Goal: Information Seeking & Learning: Learn about a topic

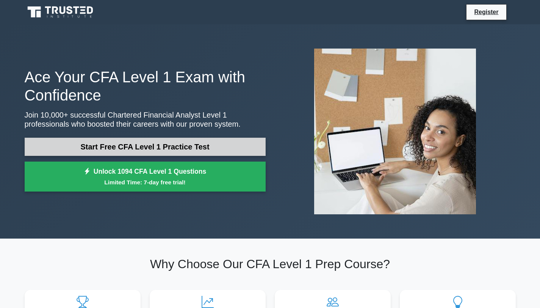
click at [183, 146] on link "Start Free CFA Level 1 Practice Test" at bounding box center [145, 147] width 241 height 18
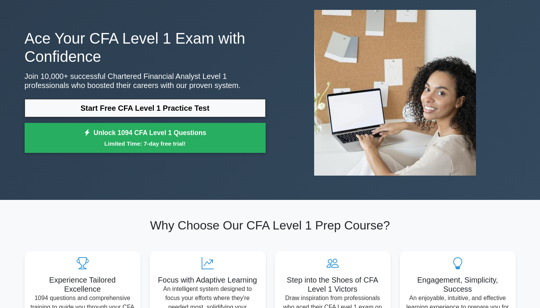
scroll to position [77, 0]
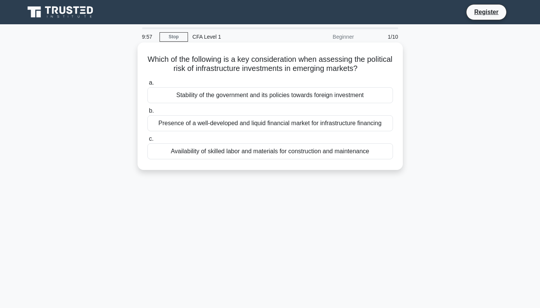
drag, startPoint x: 149, startPoint y: 58, endPoint x: 373, endPoint y: 74, distance: 224.5
click at [373, 74] on h5 "Which of the following is a key consideration when assessing the political risk…" at bounding box center [270, 64] width 247 height 19
click at [274, 71] on h5 "Which of the following is a key consideration when assessing the political risk…" at bounding box center [270, 64] width 247 height 19
click at [243, 61] on h5 "Which of the following is a key consideration when assessing the political risk…" at bounding box center [270, 64] width 247 height 19
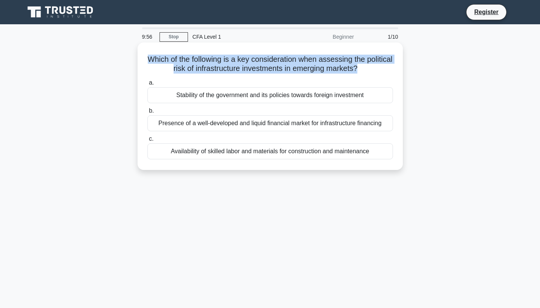
click at [243, 61] on h5 "Which of the following is a key consideration when assessing the political risk…" at bounding box center [270, 64] width 247 height 19
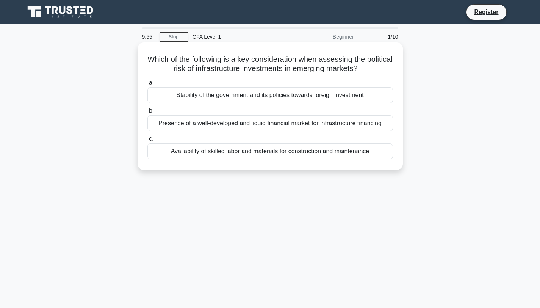
click at [243, 61] on h5 "Which of the following is a key consideration when assessing the political risk…" at bounding box center [270, 64] width 247 height 19
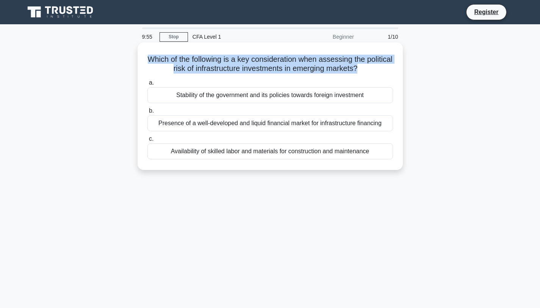
click at [243, 61] on h5 "Which of the following is a key consideration when assessing the political risk…" at bounding box center [270, 64] width 247 height 19
click at [240, 63] on h5 "Which of the following is a key consideration when assessing the political risk…" at bounding box center [270, 64] width 247 height 19
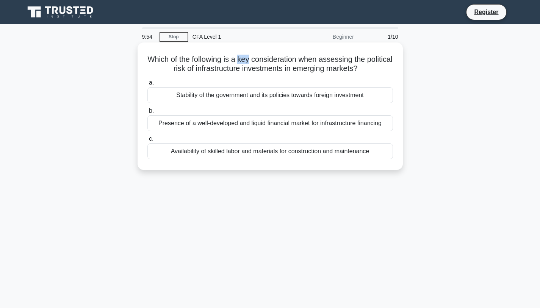
click at [240, 63] on h5 "Which of the following is a key consideration when assessing the political risk…" at bounding box center [270, 64] width 247 height 19
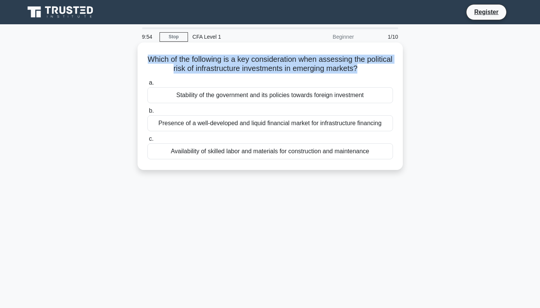
click at [240, 63] on h5 "Which of the following is a key consideration when assessing the political risk…" at bounding box center [270, 64] width 247 height 19
click at [232, 69] on h5 "Which of the following is a key consideration when assessing the political risk…" at bounding box center [270, 64] width 247 height 19
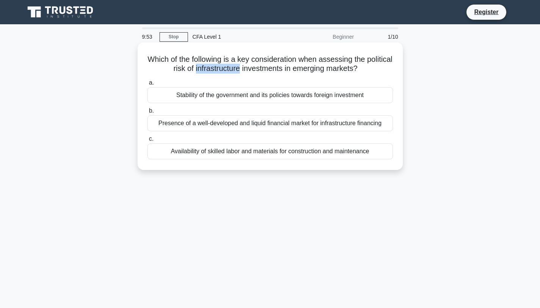
click at [232, 69] on h5 "Which of the following is a key consideration when assessing the political risk…" at bounding box center [270, 64] width 247 height 19
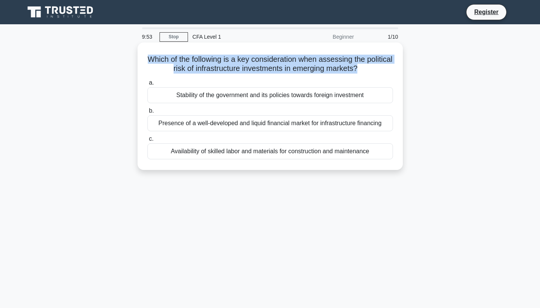
click at [232, 69] on h5 "Which of the following is a key consideration when assessing the political risk…" at bounding box center [270, 64] width 247 height 19
click at [257, 69] on h5 "Which of the following is a key consideration when assessing the political risk…" at bounding box center [270, 64] width 247 height 19
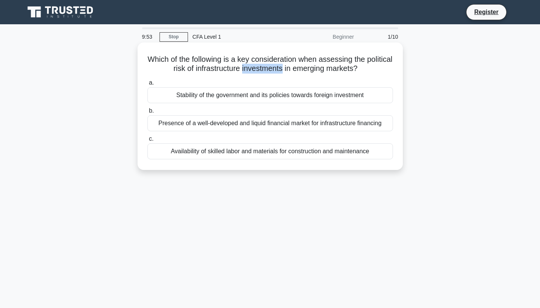
click at [257, 69] on h5 "Which of the following is a key consideration when assessing the political risk…" at bounding box center [270, 64] width 247 height 19
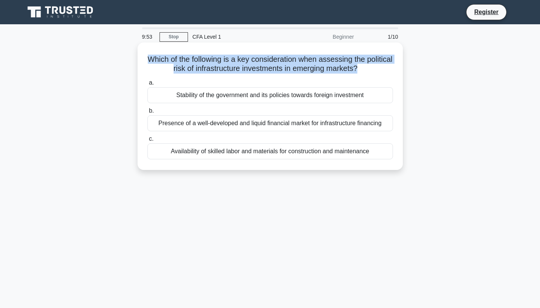
click at [257, 69] on h5 "Which of the following is a key consideration when assessing the political risk…" at bounding box center [270, 64] width 247 height 19
click at [301, 67] on h5 "Which of the following is a key consideration when assessing the political risk…" at bounding box center [270, 64] width 247 height 19
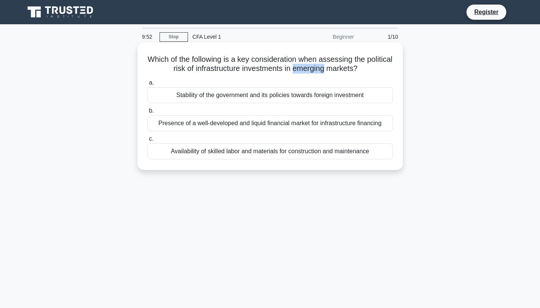
click at [301, 67] on h5 "Which of the following is a key consideration when assessing the political risk…" at bounding box center [270, 64] width 247 height 19
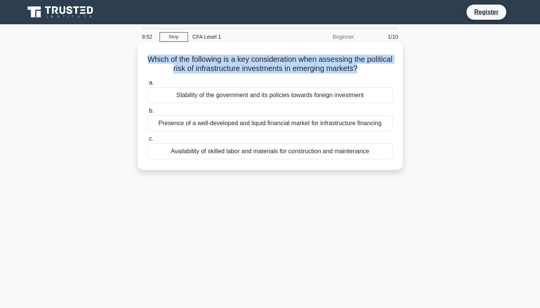
click at [301, 67] on h5 "Which of the following is a key consideration when assessing the political risk…" at bounding box center [270, 64] width 247 height 19
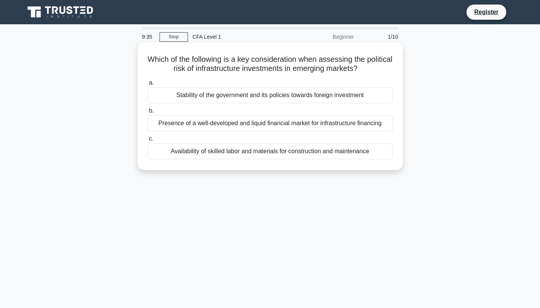
click at [295, 96] on div "Stability of the government and its policies towards foreign investment" at bounding box center [270, 95] width 246 height 16
click at [147, 85] on input "a. Stability of the government and its policies towards foreign investment" at bounding box center [147, 82] width 0 height 5
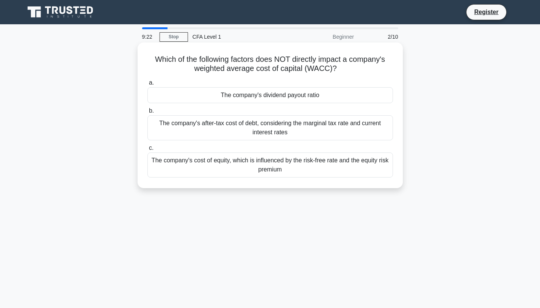
click at [272, 94] on div "The company's dividend payout ratio" at bounding box center [270, 95] width 246 height 16
click at [147, 85] on input "a. The company's dividend payout ratio" at bounding box center [147, 82] width 0 height 5
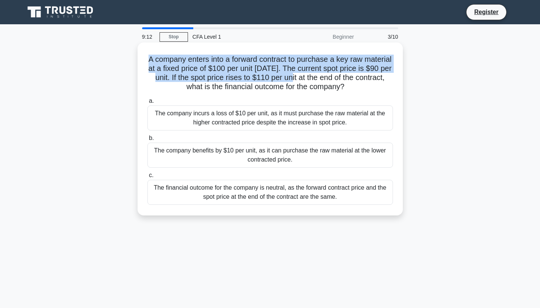
drag, startPoint x: 149, startPoint y: 58, endPoint x: 305, endPoint y: 71, distance: 156.7
click at [304, 72] on h5 "A company enters into a forward contract to purchase a key raw material at a fi…" at bounding box center [270, 73] width 247 height 37
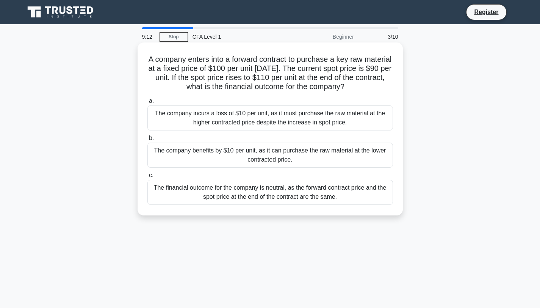
click at [305, 70] on h5 "A company enters into a forward contract to purchase a key raw material at a fi…" at bounding box center [270, 73] width 247 height 37
drag, startPoint x: 307, startPoint y: 68, endPoint x: 197, endPoint y: 79, distance: 110.0
click at [197, 79] on h5 "A company enters into a forward contract to purchase a key raw material at a fi…" at bounding box center [270, 73] width 247 height 37
click at [200, 78] on h5 "A company enters into a forward contract to purchase a key raw material at a fi…" at bounding box center [270, 73] width 247 height 37
drag, startPoint x: 200, startPoint y: 77, endPoint x: 355, endPoint y: 89, distance: 154.7
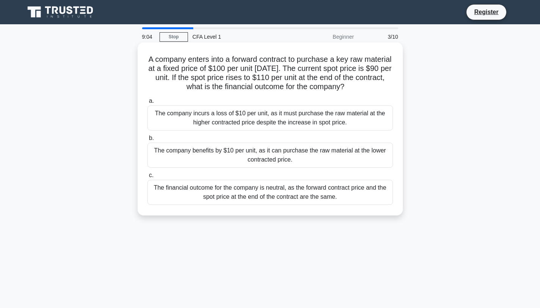
click at [355, 89] on h5 "A company enters into a forward contract to purchase a key raw material at a fi…" at bounding box center [270, 73] width 247 height 37
click at [244, 160] on div "The company benefits by $10 per unit, as it can purchase the raw material at th…" at bounding box center [270, 154] width 246 height 25
click at [147, 141] on input "b. The company benefits by $10 per unit, as it can purchase the raw material at…" at bounding box center [147, 138] width 0 height 5
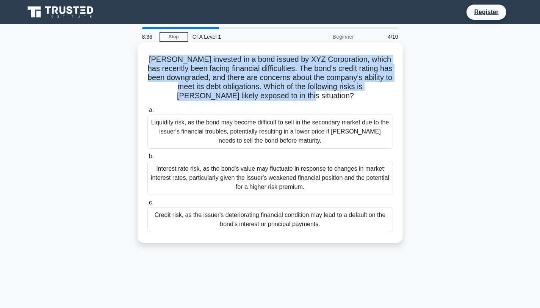
drag, startPoint x: 152, startPoint y: 60, endPoint x: 331, endPoint y: 100, distance: 183.3
click at [331, 100] on h5 "John invested in a bond issued by XYZ Corporation, which has recently been faci…" at bounding box center [270, 78] width 247 height 46
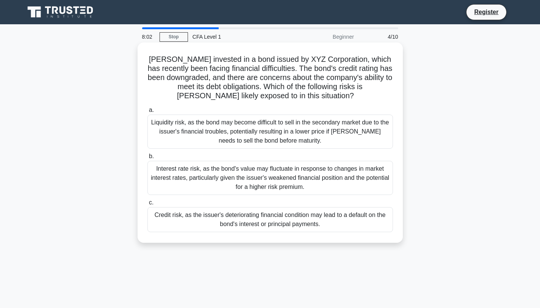
click at [301, 222] on div "Credit risk, as the issuer's deteriorating financial condition may lead to a de…" at bounding box center [270, 219] width 246 height 25
click at [147, 205] on input "c. Credit risk, as the issuer's deteriorating financial condition may lead to a…" at bounding box center [147, 202] width 0 height 5
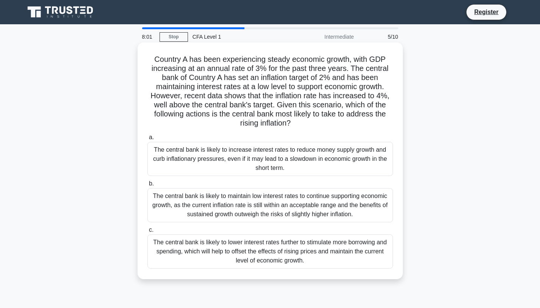
click at [199, 65] on h5 "Country A has been experiencing steady economic growth, with GDP increasing at …" at bounding box center [270, 92] width 247 height 74
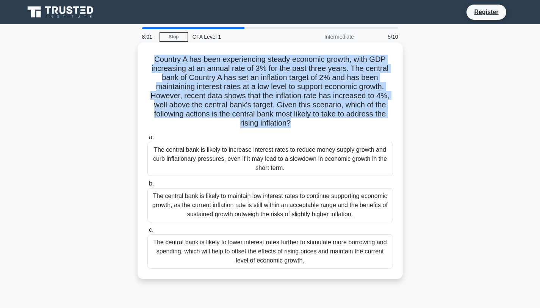
click at [199, 65] on h5 "Country A has been experiencing steady economic growth, with GDP increasing at …" at bounding box center [270, 92] width 247 height 74
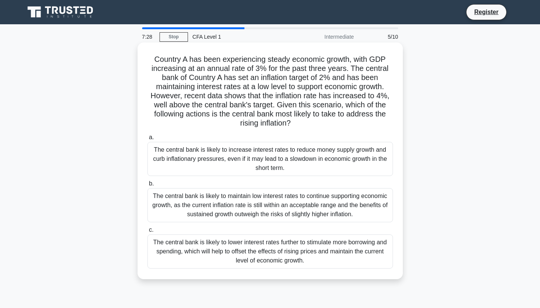
click at [283, 162] on div "The central bank is likely to increase interest rates to reduce money supply gr…" at bounding box center [270, 159] width 246 height 34
click at [147, 140] on input "a. The central bank is likely to increase interest rates to reduce money supply…" at bounding box center [147, 137] width 0 height 5
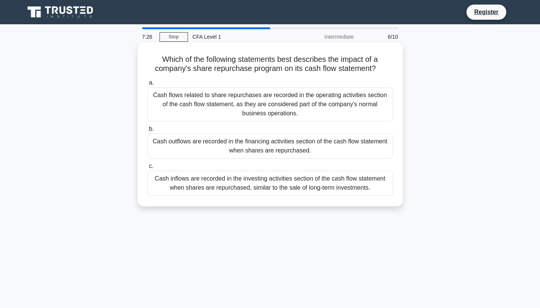
click at [196, 65] on h5 "Which of the following statements best describes the impact of a company's shar…" at bounding box center [270, 64] width 247 height 19
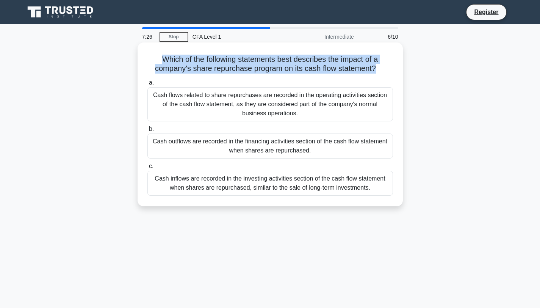
click at [196, 65] on h5 "Which of the following statements best describes the impact of a company's shar…" at bounding box center [270, 64] width 247 height 19
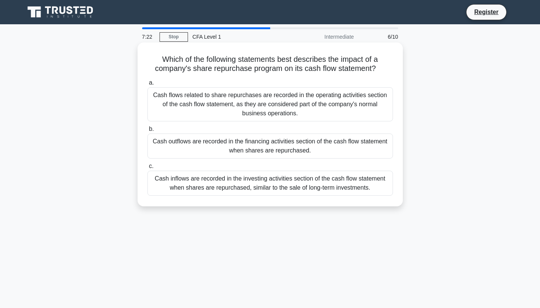
click at [218, 62] on h5 "Which of the following statements best describes the impact of a company's shar…" at bounding box center [270, 64] width 247 height 19
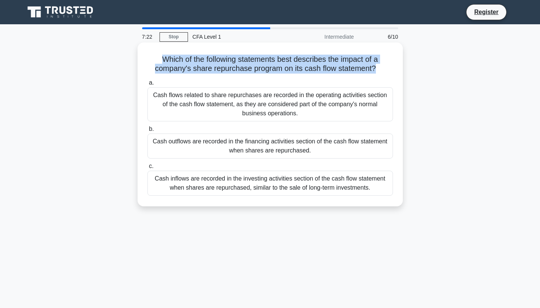
click at [218, 62] on h5 "Which of the following statements best describes the impact of a company's shar…" at bounding box center [270, 64] width 247 height 19
click at [243, 72] on h5 "Which of the following statements best describes the impact of a company's shar…" at bounding box center [270, 64] width 247 height 19
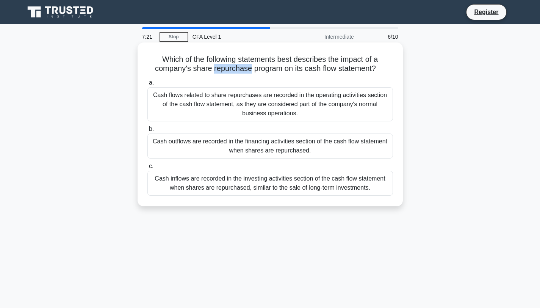
click at [243, 72] on h5 "Which of the following statements best describes the impact of a company's shar…" at bounding box center [270, 64] width 247 height 19
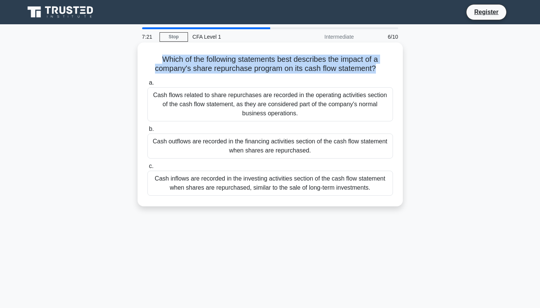
click at [268, 67] on h5 "Which of the following statements best describes the impact of a company's shar…" at bounding box center [270, 64] width 247 height 19
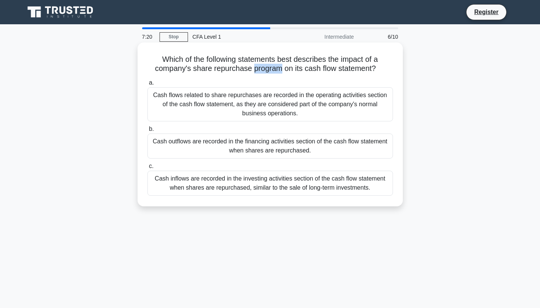
click at [268, 67] on h5 "Which of the following statements best describes the impact of a company's shar…" at bounding box center [270, 64] width 247 height 19
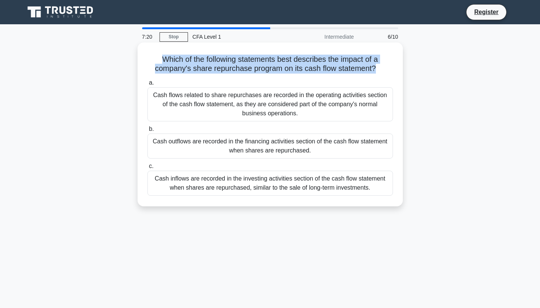
click at [268, 67] on h5 "Which of the following statements best describes the impact of a company's shar…" at bounding box center [270, 64] width 247 height 19
click at [294, 69] on h5 "Which of the following statements best describes the impact of a company's shar…" at bounding box center [270, 64] width 247 height 19
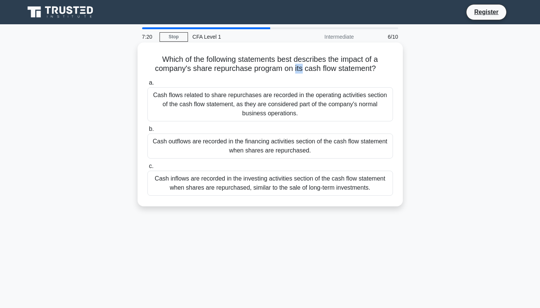
click at [294, 69] on h5 "Which of the following statements best describes the impact of a company's shar…" at bounding box center [270, 64] width 247 height 19
click at [332, 70] on h5 "Which of the following statements best describes the impact of a company's shar…" at bounding box center [270, 64] width 247 height 19
click at [348, 65] on h5 "Which of the following statements best describes the impact of a company's shar…" at bounding box center [270, 64] width 247 height 19
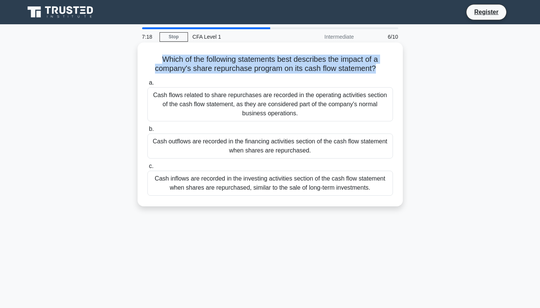
click at [348, 65] on h5 "Which of the following statements best describes the impact of a company's shar…" at bounding box center [270, 64] width 247 height 19
click at [299, 66] on h5 "Which of the following statements best describes the impact of a company's shar…" at bounding box center [270, 64] width 247 height 19
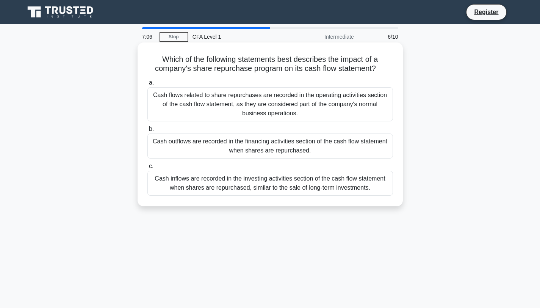
click at [208, 181] on div "Cash inflows are recorded in the investing activities section of the cash flow …" at bounding box center [270, 183] width 246 height 25
click at [147, 169] on input "c. Cash inflows are recorded in the investing activities section of the cash fl…" at bounding box center [147, 166] width 0 height 5
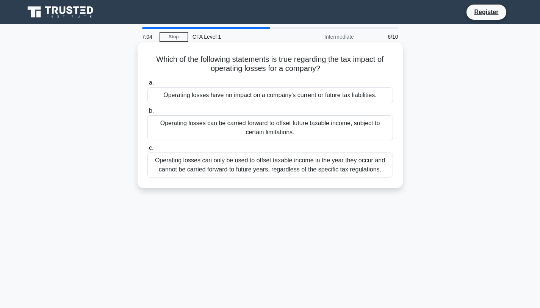
click at [238, 64] on h5 "Which of the following statements is true regarding the tax impact of operating…" at bounding box center [270, 64] width 247 height 19
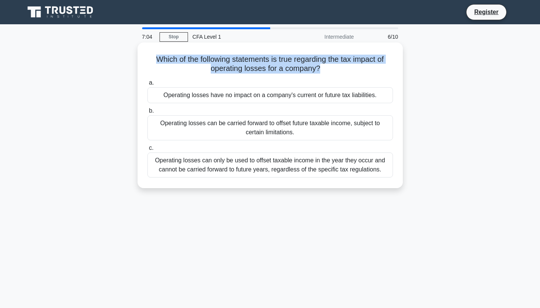
click at [238, 64] on h5 "Which of the following statements is true regarding the tax impact of operating…" at bounding box center [270, 64] width 247 height 19
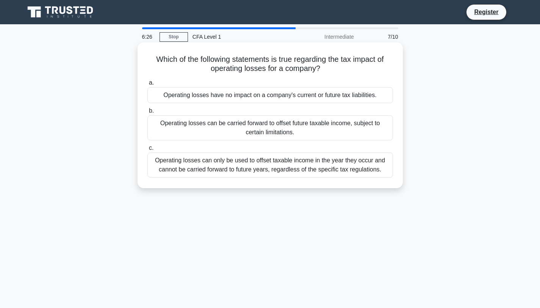
click at [262, 168] on div "Operating losses can only be used to offset taxable income in the year they occ…" at bounding box center [270, 164] width 246 height 25
click at [147, 150] on input "c. Operating losses can only be used to offset taxable income in the year they …" at bounding box center [147, 148] width 0 height 5
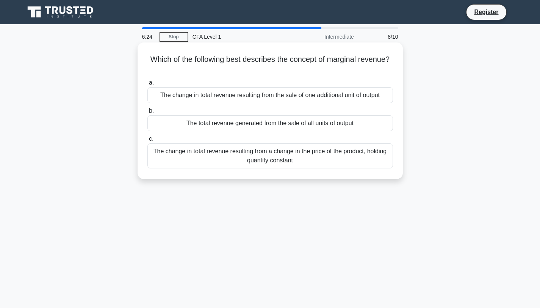
click at [223, 55] on h5 "Which of the following best describes the concept of marginal revenue? .spinner…" at bounding box center [270, 64] width 247 height 19
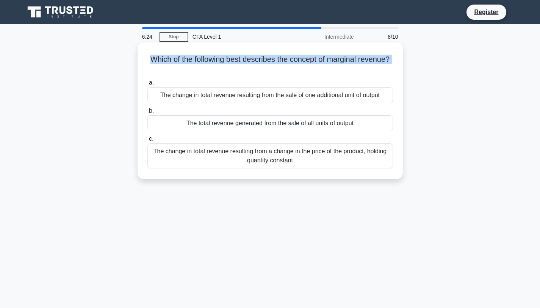
click at [223, 55] on h5 "Which of the following best describes the concept of marginal revenue? .spinner…" at bounding box center [270, 64] width 247 height 19
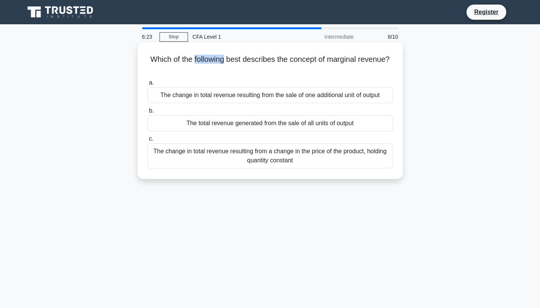
click at [223, 55] on h5 "Which of the following best describes the concept of marginal revenue? .spinner…" at bounding box center [270, 64] width 247 height 19
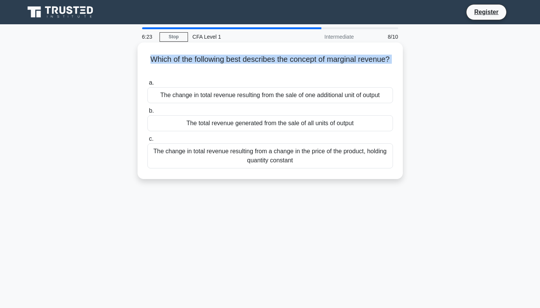
click at [223, 55] on h5 "Which of the following best describes the concept of marginal revenue? .spinner…" at bounding box center [270, 64] width 247 height 19
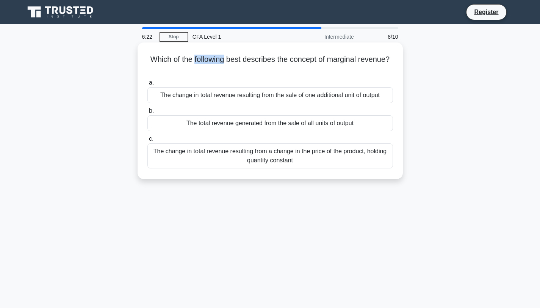
click at [223, 55] on h5 "Which of the following best describes the concept of marginal revenue? .spinner…" at bounding box center [270, 64] width 247 height 19
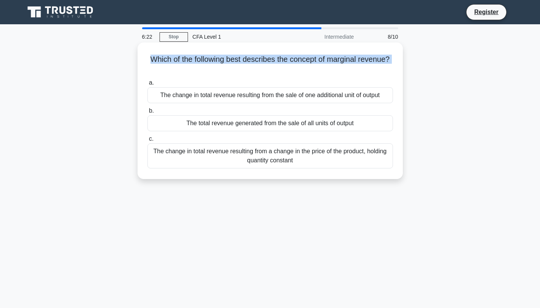
click at [223, 55] on h5 "Which of the following best describes the concept of marginal revenue? .spinner…" at bounding box center [270, 64] width 247 height 19
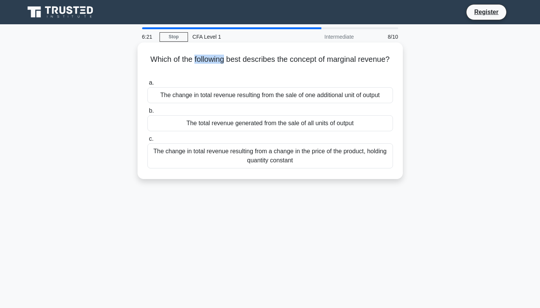
click at [223, 55] on h5 "Which of the following best describes the concept of marginal revenue? .spinner…" at bounding box center [270, 64] width 247 height 19
click at [286, 95] on div "The change in total revenue resulting from the sale of one additional unit of o…" at bounding box center [270, 95] width 246 height 16
click at [147, 85] on input "a. The change in total revenue resulting from the sale of one additional unit o…" at bounding box center [147, 82] width 0 height 5
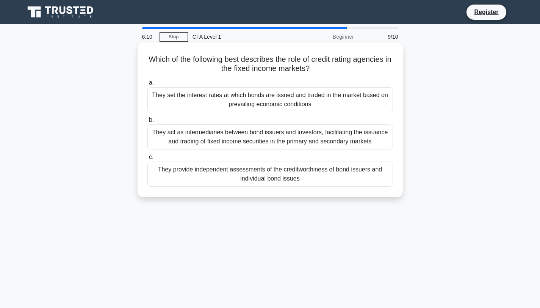
click at [153, 64] on h5 "Which of the following best describes the role of credit rating agencies in the…" at bounding box center [270, 64] width 247 height 19
click at [154, 63] on h5 "Which of the following best describes the role of credit rating agencies in the…" at bounding box center [270, 64] width 247 height 19
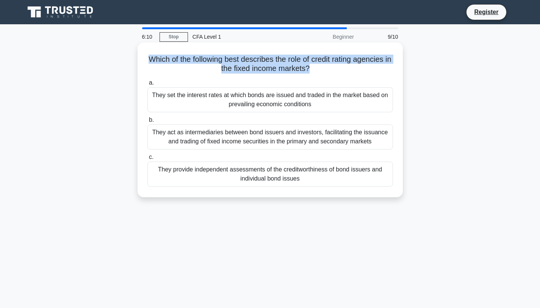
click at [154, 63] on h5 "Which of the following best describes the role of credit rating agencies in the…" at bounding box center [270, 64] width 247 height 19
click at [269, 58] on h5 "Which of the following best describes the role of credit rating agencies in the…" at bounding box center [270, 64] width 247 height 19
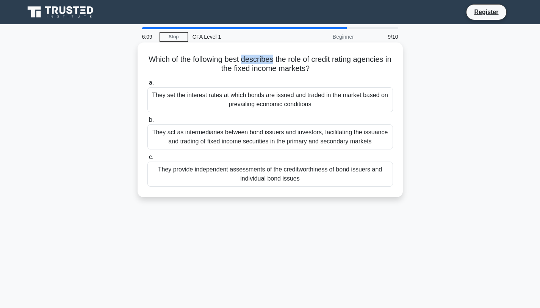
click at [269, 58] on h5 "Which of the following best describes the role of credit rating agencies in the…" at bounding box center [270, 64] width 247 height 19
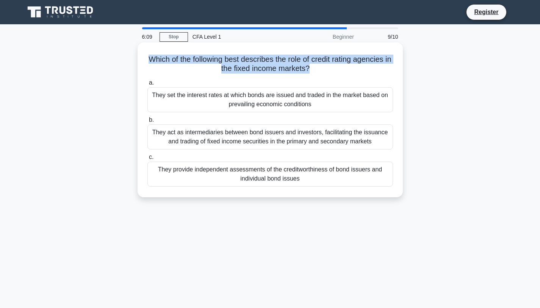
click at [269, 58] on h5 "Which of the following best describes the role of credit rating agencies in the…" at bounding box center [270, 64] width 247 height 19
click at [314, 62] on h5 "Which of the following best describes the role of credit rating agencies in the…" at bounding box center [270, 64] width 247 height 19
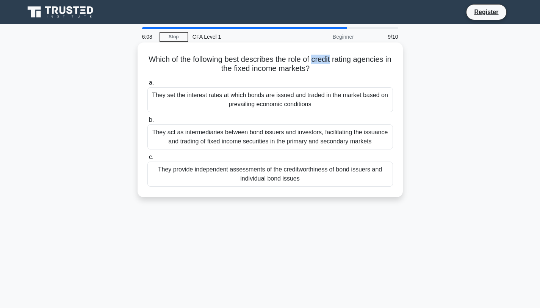
click at [314, 62] on h5 "Which of the following best describes the role of credit rating agencies in the…" at bounding box center [270, 64] width 247 height 19
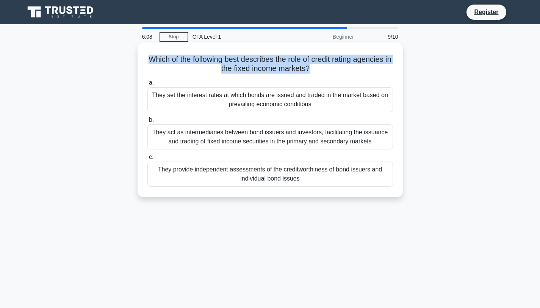
click at [314, 62] on h5 "Which of the following best describes the role of credit rating agencies in the…" at bounding box center [270, 64] width 247 height 19
click at [367, 60] on h5 "Which of the following best describes the role of credit rating agencies in the…" at bounding box center [270, 64] width 247 height 19
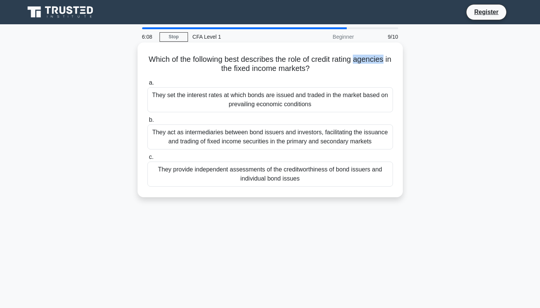
click at [367, 60] on h5 "Which of the following best describes the role of credit rating agencies in the…" at bounding box center [270, 64] width 247 height 19
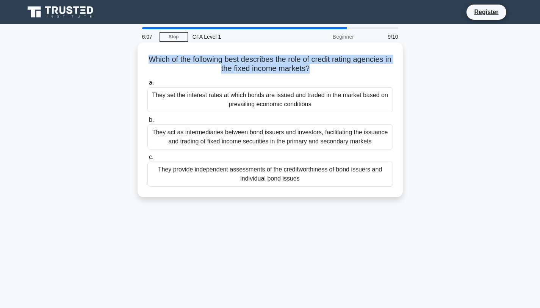
click at [367, 60] on h5 "Which of the following best describes the role of credit rating agencies in the…" at bounding box center [270, 64] width 247 height 19
click at [331, 61] on h5 "Which of the following best describes the role of credit rating agencies in the…" at bounding box center [270, 64] width 247 height 19
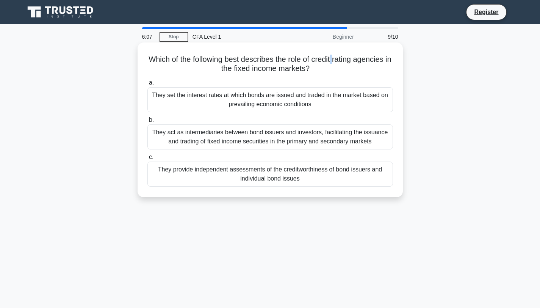
click at [331, 61] on h5 "Which of the following best describes the role of credit rating agencies in the…" at bounding box center [270, 64] width 247 height 19
click at [276, 67] on h5 "Which of the following best describes the role of credit rating agencies in the…" at bounding box center [270, 64] width 247 height 19
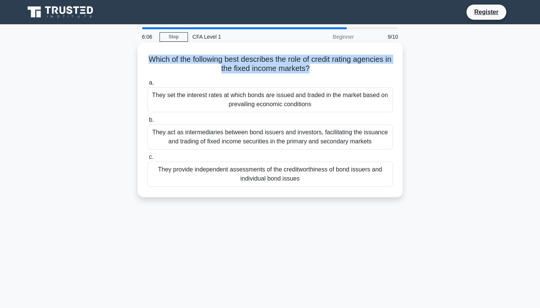
click at [276, 67] on h5 "Which of the following best describes the role of credit rating agencies in the…" at bounding box center [270, 64] width 247 height 19
click at [232, 70] on h5 "Which of the following best describes the role of credit rating agencies in the…" at bounding box center [270, 64] width 247 height 19
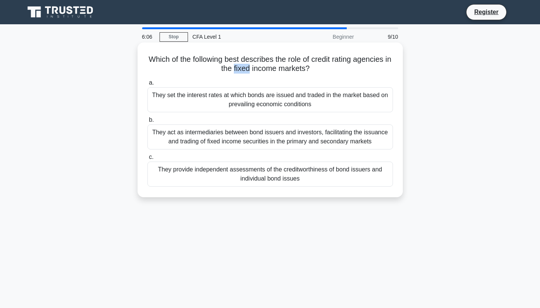
click at [232, 70] on h5 "Which of the following best describes the role of credit rating agencies in the…" at bounding box center [270, 64] width 247 height 19
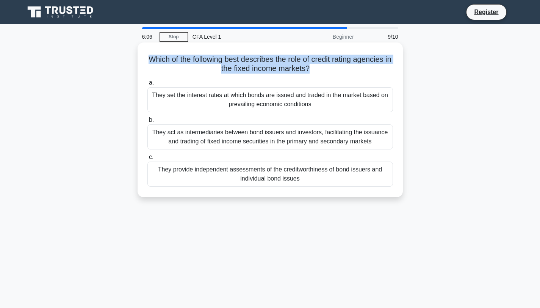
click at [232, 70] on h5 "Which of the following best describes the role of credit rating agencies in the…" at bounding box center [270, 64] width 247 height 19
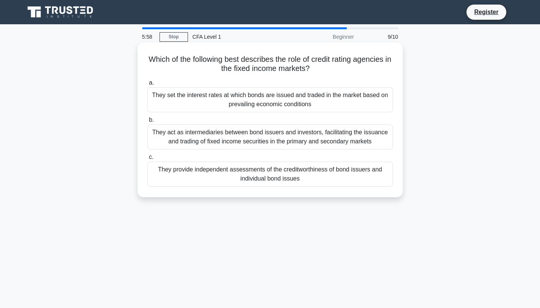
click at [355, 175] on div "They provide independent assessments of the creditworthiness of bond issuers an…" at bounding box center [270, 173] width 246 height 25
click at [147, 160] on input "c. They provide independent assessments of the creditworthiness of bond issuers…" at bounding box center [147, 157] width 0 height 5
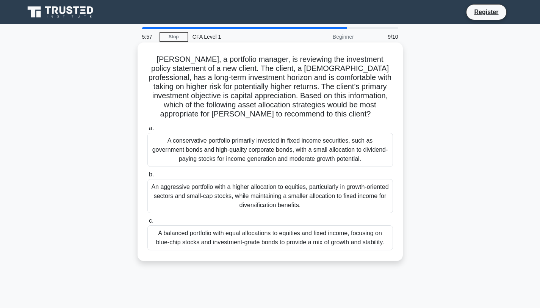
click at [244, 90] on h5 "John, a portfolio manager, is reviewing the investment policy statement of a ne…" at bounding box center [270, 87] width 247 height 64
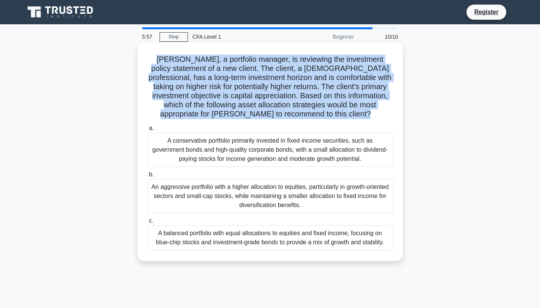
click at [244, 90] on h5 "John, a portfolio manager, is reviewing the investment policy statement of a ne…" at bounding box center [270, 87] width 247 height 64
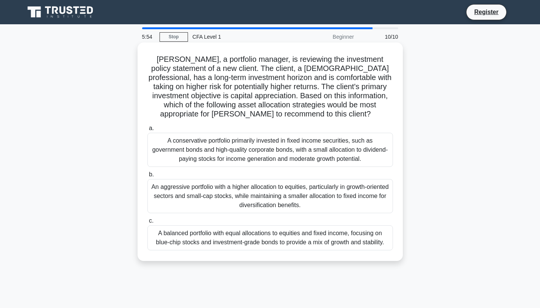
click at [244, 90] on h5 "John, a portfolio manager, is reviewing the investment policy statement of a ne…" at bounding box center [270, 87] width 247 height 64
click at [239, 75] on h5 "John, a portfolio manager, is reviewing the investment policy statement of a ne…" at bounding box center [270, 87] width 247 height 64
click at [275, 56] on h5 "John, a portfolio manager, is reviewing the investment policy statement of a ne…" at bounding box center [270, 87] width 247 height 64
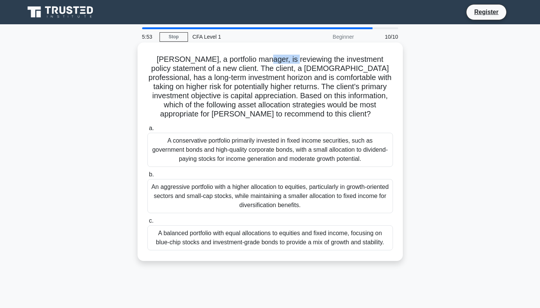
click at [276, 56] on h5 "John, a portfolio manager, is reviewing the investment policy statement of a ne…" at bounding box center [270, 87] width 247 height 64
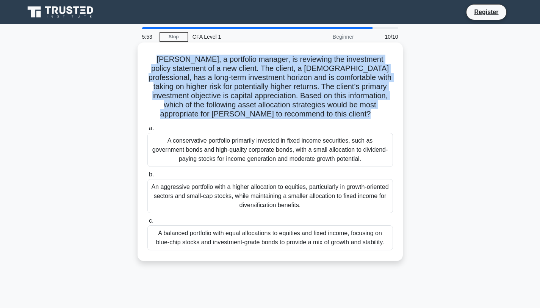
click at [276, 56] on h5 "John, a portfolio manager, is reviewing the investment policy statement of a ne…" at bounding box center [270, 87] width 247 height 64
click at [321, 62] on h5 "John, a portfolio manager, is reviewing the investment policy statement of a ne…" at bounding box center [270, 87] width 247 height 64
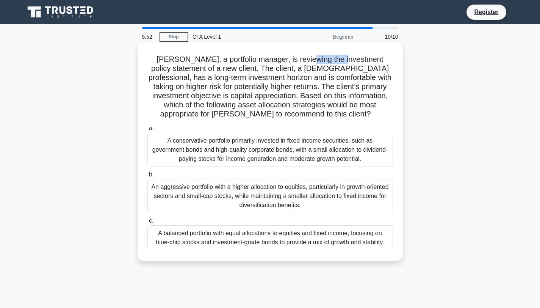
click at [321, 62] on h5 "John, a portfolio manager, is reviewing the investment policy statement of a ne…" at bounding box center [270, 87] width 247 height 64
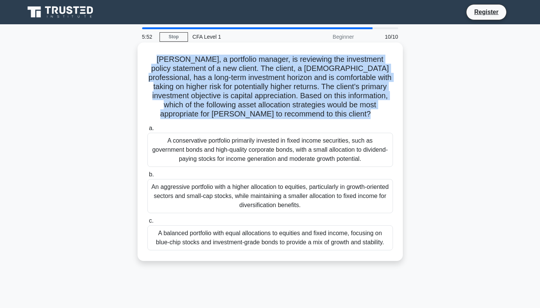
click at [321, 62] on h5 "John, a portfolio manager, is reviewing the investment policy statement of a ne…" at bounding box center [270, 87] width 247 height 64
click at [337, 61] on h5 "John, a portfolio manager, is reviewing the investment policy statement of a ne…" at bounding box center [270, 87] width 247 height 64
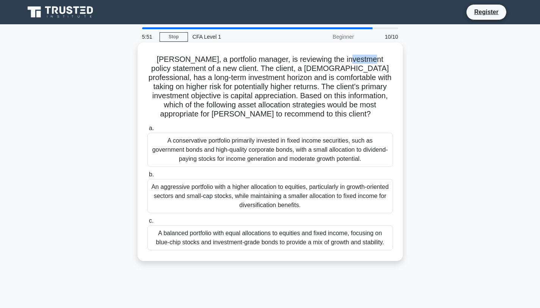
click at [337, 61] on h5 "John, a portfolio manager, is reviewing the investment policy statement of a ne…" at bounding box center [270, 87] width 247 height 64
click at [354, 62] on h5 "John, a portfolio manager, is reviewing the investment policy statement of a ne…" at bounding box center [270, 87] width 247 height 64
click at [214, 69] on h5 "John, a portfolio manager, is reviewing the investment policy statement of a ne…" at bounding box center [270, 87] width 247 height 64
click at [163, 74] on h5 "John, a portfolio manager, is reviewing the investment policy statement of a ne…" at bounding box center [270, 87] width 247 height 64
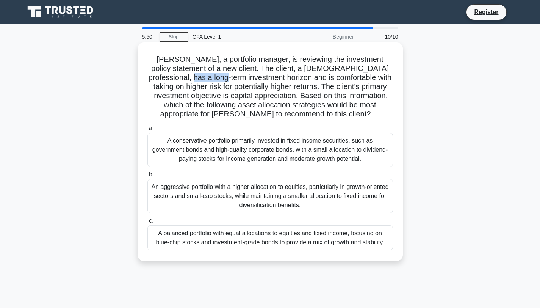
drag, startPoint x: 163, startPoint y: 73, endPoint x: 168, endPoint y: 72, distance: 5.4
click at [163, 73] on h5 "John, a portfolio manager, is reviewing the investment policy statement of a ne…" at bounding box center [270, 87] width 247 height 64
click at [209, 72] on h5 "John, a portfolio manager, is reviewing the investment policy statement of a ne…" at bounding box center [270, 87] width 247 height 64
click at [213, 72] on h5 "John, a portfolio manager, is reviewing the investment policy statement of a ne…" at bounding box center [270, 87] width 247 height 64
click at [238, 71] on h5 "John, a portfolio manager, is reviewing the investment policy statement of a ne…" at bounding box center [270, 87] width 247 height 64
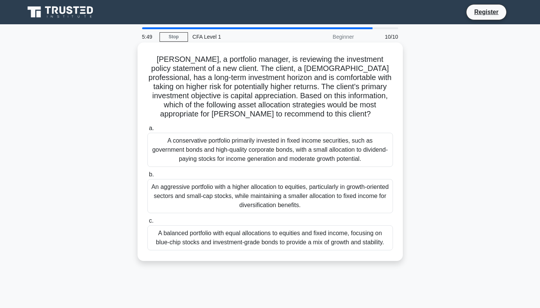
click at [241, 71] on h5 "John, a portfolio manager, is reviewing the investment policy statement of a ne…" at bounding box center [270, 87] width 247 height 64
drag, startPoint x: 241, startPoint y: 71, endPoint x: 261, endPoint y: 70, distance: 20.5
click at [241, 71] on h5 "John, a portfolio manager, is reviewing the investment policy statement of a ne…" at bounding box center [270, 87] width 247 height 64
click at [261, 70] on h5 "John, a portfolio manager, is reviewing the investment policy statement of a ne…" at bounding box center [270, 87] width 247 height 64
drag, startPoint x: 292, startPoint y: 70, endPoint x: 306, endPoint y: 70, distance: 14.0
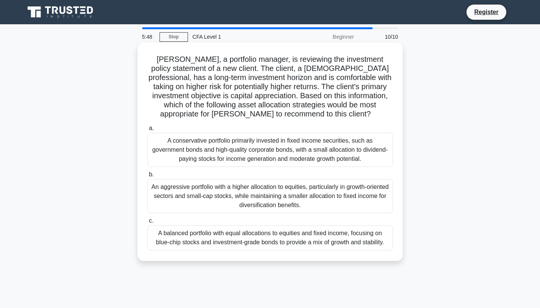
click at [292, 70] on h5 "John, a portfolio manager, is reviewing the investment policy statement of a ne…" at bounding box center [270, 87] width 247 height 64
drag, startPoint x: 306, startPoint y: 70, endPoint x: 311, endPoint y: 69, distance: 5.0
click at [306, 70] on h5 "John, a portfolio manager, is reviewing the investment policy statement of a ne…" at bounding box center [270, 87] width 247 height 64
drag, startPoint x: 321, startPoint y: 70, endPoint x: 327, endPoint y: 70, distance: 6.1
click at [323, 70] on h5 "John, a portfolio manager, is reviewing the investment policy statement of a ne…" at bounding box center [270, 87] width 247 height 64
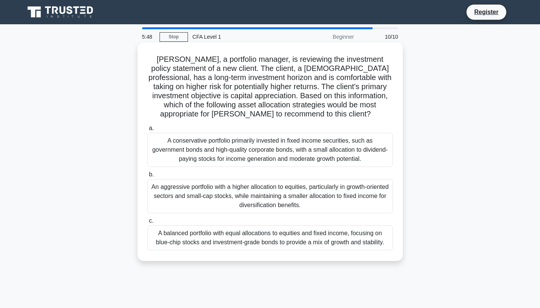
click at [327, 70] on h5 "John, a portfolio manager, is reviewing the investment policy statement of a ne…" at bounding box center [270, 87] width 247 height 64
drag, startPoint x: 359, startPoint y: 70, endPoint x: 368, endPoint y: 69, distance: 9.5
click at [364, 69] on h5 "John, a portfolio manager, is reviewing the investment policy statement of a ne…" at bounding box center [270, 87] width 247 height 64
click at [380, 69] on h5 "John, a portfolio manager, is reviewing the investment policy statement of a ne…" at bounding box center [270, 87] width 247 height 64
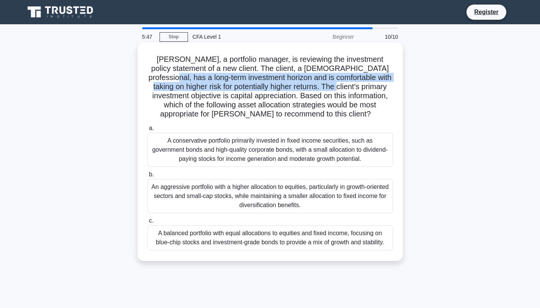
drag, startPoint x: 380, startPoint y: 69, endPoint x: 276, endPoint y: 83, distance: 104.7
click at [285, 82] on h5 "John, a portfolio manager, is reviewing the investment policy statement of a ne…" at bounding box center [270, 87] width 247 height 64
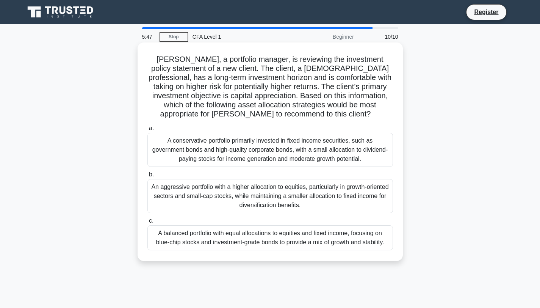
drag, startPoint x: 240, startPoint y: 83, endPoint x: 205, endPoint y: 86, distance: 34.6
click at [233, 84] on h5 "John, a portfolio manager, is reviewing the investment policy statement of a ne…" at bounding box center [270, 87] width 247 height 64
click at [205, 86] on h5 "John, a portfolio manager, is reviewing the investment policy statement of a ne…" at bounding box center [270, 87] width 247 height 64
click at [173, 81] on h5 "John, a portfolio manager, is reviewing the investment policy statement of a ne…" at bounding box center [270, 87] width 247 height 64
click at [175, 80] on h5 "John, a portfolio manager, is reviewing the investment policy statement of a ne…" at bounding box center [270, 87] width 247 height 64
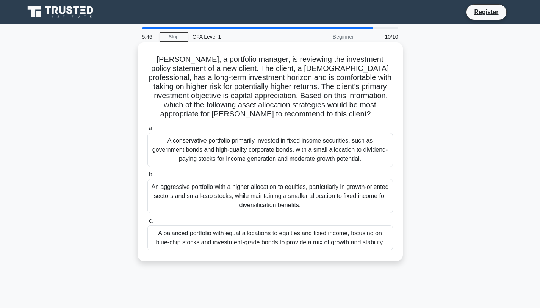
drag, startPoint x: 211, startPoint y: 78, endPoint x: 217, endPoint y: 78, distance: 5.7
click at [212, 78] on h5 "John, a portfolio manager, is reviewing the investment policy statement of a ne…" at bounding box center [270, 87] width 247 height 64
drag, startPoint x: 218, startPoint y: 78, endPoint x: 241, endPoint y: 78, distance: 23.5
click at [232, 78] on h5 "John, a portfolio manager, is reviewing the investment policy statement of a ne…" at bounding box center [270, 87] width 247 height 64
drag, startPoint x: 241, startPoint y: 78, endPoint x: 245, endPoint y: 78, distance: 4.2
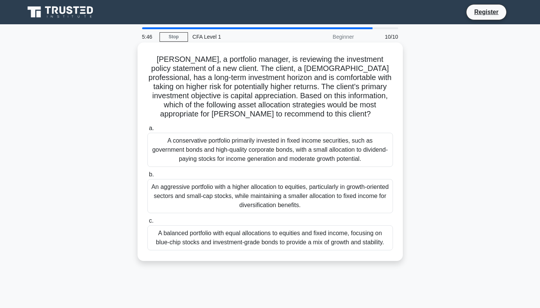
click at [243, 78] on h5 "John, a portfolio manager, is reviewing the investment policy statement of a ne…" at bounding box center [270, 87] width 247 height 64
drag, startPoint x: 254, startPoint y: 78, endPoint x: 272, endPoint y: 79, distance: 17.8
click at [254, 78] on h5 "John, a portfolio manager, is reviewing the investment policy statement of a ne…" at bounding box center [270, 87] width 247 height 64
drag, startPoint x: 272, startPoint y: 79, endPoint x: 280, endPoint y: 79, distance: 8.0
click at [274, 79] on h5 "John, a portfolio manager, is reviewing the investment policy statement of a ne…" at bounding box center [270, 87] width 247 height 64
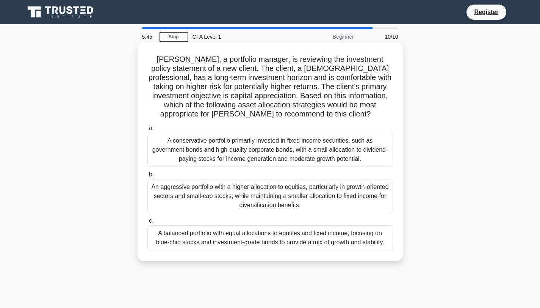
drag, startPoint x: 280, startPoint y: 79, endPoint x: 294, endPoint y: 79, distance: 14.4
click at [281, 79] on h5 "John, a portfolio manager, is reviewing the investment policy statement of a ne…" at bounding box center [270, 87] width 247 height 64
drag, startPoint x: 294, startPoint y: 79, endPoint x: 306, endPoint y: 80, distance: 11.8
click at [295, 79] on h5 "John, a portfolio manager, is reviewing the investment policy statement of a ne…" at bounding box center [270, 87] width 247 height 64
drag, startPoint x: 306, startPoint y: 80, endPoint x: 327, endPoint y: 80, distance: 20.8
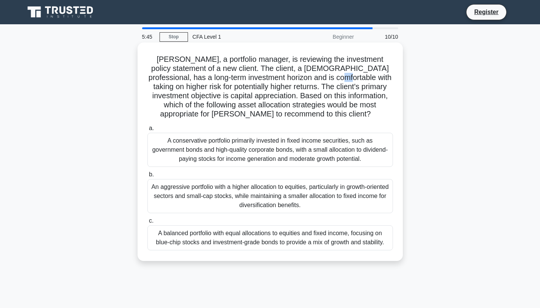
click at [314, 80] on h5 "John, a portfolio manager, is reviewing the investment policy statement of a ne…" at bounding box center [270, 87] width 247 height 64
drag, startPoint x: 327, startPoint y: 80, endPoint x: 337, endPoint y: 80, distance: 10.2
click at [332, 80] on h5 "John, a portfolio manager, is reviewing the investment policy statement of a ne…" at bounding box center [270, 87] width 247 height 64
drag, startPoint x: 342, startPoint y: 80, endPoint x: 355, endPoint y: 80, distance: 12.9
click at [345, 80] on h5 "John, a portfolio manager, is reviewing the investment policy statement of a ne…" at bounding box center [270, 87] width 247 height 64
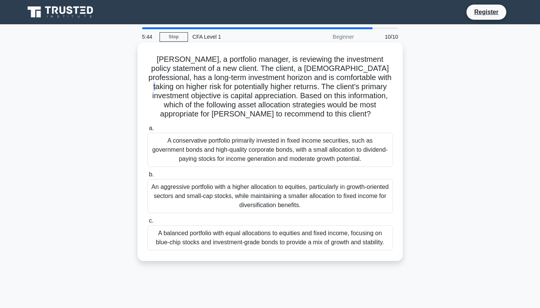
drag, startPoint x: 355, startPoint y: 80, endPoint x: 369, endPoint y: 81, distance: 13.7
click at [362, 81] on h5 "John, a portfolio manager, is reviewing the investment policy statement of a ne…" at bounding box center [270, 87] width 247 height 64
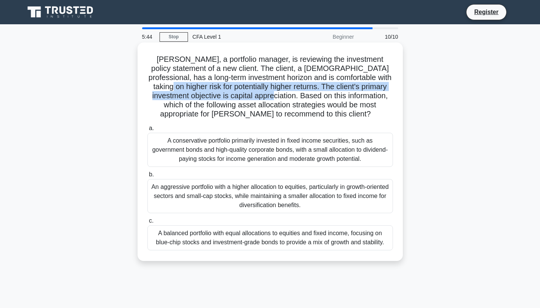
drag, startPoint x: 375, startPoint y: 81, endPoint x: 221, endPoint y: 98, distance: 154.8
click at [243, 98] on h5 "John, a portfolio manager, is reviewing the investment policy statement of a ne…" at bounding box center [270, 87] width 247 height 64
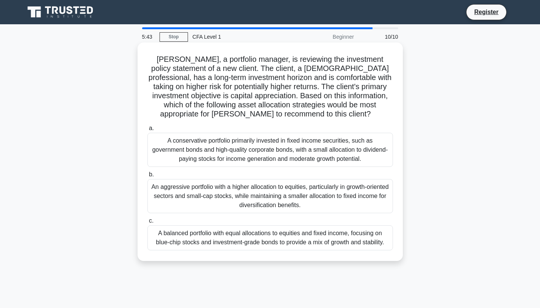
drag, startPoint x: 204, startPoint y: 98, endPoint x: 195, endPoint y: 96, distance: 9.7
click at [199, 97] on h5 "John, a portfolio manager, is reviewing the investment policy statement of a ne…" at bounding box center [270, 87] width 247 height 64
click at [191, 96] on h5 "John, a portfolio manager, is reviewing the investment policy statement of a ne…" at bounding box center [270, 87] width 247 height 64
click at [190, 95] on h5 "John, a portfolio manager, is reviewing the investment policy statement of a ne…" at bounding box center [270, 87] width 247 height 64
drag, startPoint x: 188, startPoint y: 93, endPoint x: 183, endPoint y: 92, distance: 5.8
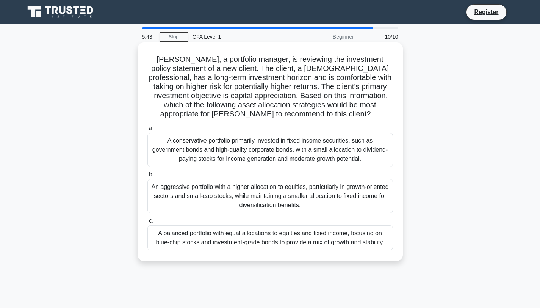
click at [188, 93] on h5 "John, a portfolio manager, is reviewing the investment policy statement of a ne…" at bounding box center [270, 87] width 247 height 64
click at [182, 91] on h5 "John, a portfolio manager, is reviewing the investment policy statement of a ne…" at bounding box center [270, 87] width 247 height 64
click at [210, 90] on h5 "John, a portfolio manager, is reviewing the investment policy statement of a ne…" at bounding box center [270, 87] width 247 height 64
drag, startPoint x: 210, startPoint y: 89, endPoint x: 235, endPoint y: 87, distance: 24.4
click at [215, 89] on h5 "John, a portfolio manager, is reviewing the investment policy statement of a ne…" at bounding box center [270, 87] width 247 height 64
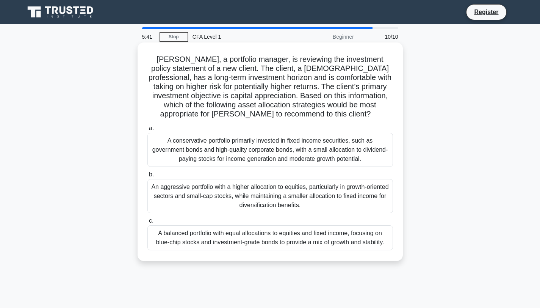
click at [240, 85] on h5 "John, a portfolio manager, is reviewing the investment policy statement of a ne…" at bounding box center [270, 87] width 247 height 64
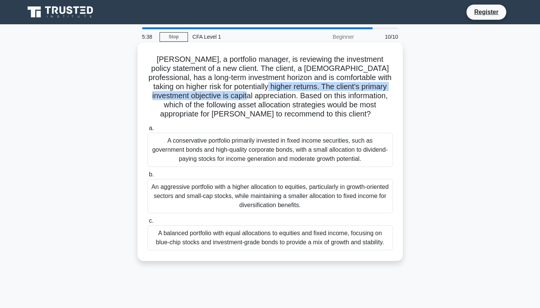
drag, startPoint x: 240, startPoint y: 85, endPoint x: 221, endPoint y: 97, distance: 22.2
click at [221, 97] on h5 "John, a portfolio manager, is reviewing the investment policy statement of a ne…" at bounding box center [270, 87] width 247 height 64
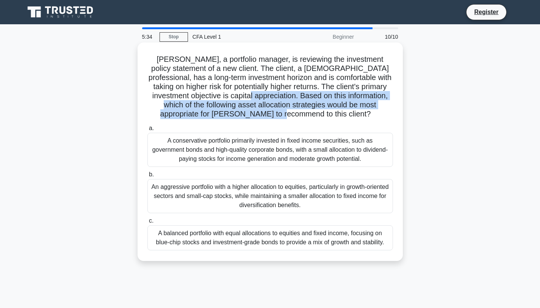
drag, startPoint x: 222, startPoint y: 96, endPoint x: 341, endPoint y: 110, distance: 120.2
click at [341, 110] on h5 "John, a portfolio manager, is reviewing the investment policy statement of a ne…" at bounding box center [270, 87] width 247 height 64
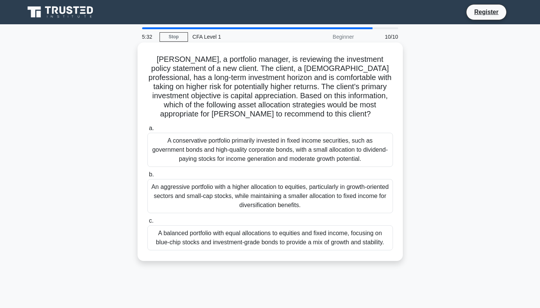
click at [371, 112] on icon ".spinner_0XTQ{transform-origin:center;animation:spinner_y6GP .75s linear infini…" at bounding box center [375, 114] width 9 height 9
click at [319, 192] on div "An aggressive portfolio with a higher allocation to equities, particularly in g…" at bounding box center [270, 196] width 246 height 34
click at [147, 177] on input "b. An aggressive portfolio with a higher allocation to equities, particularly i…" at bounding box center [147, 174] width 0 height 5
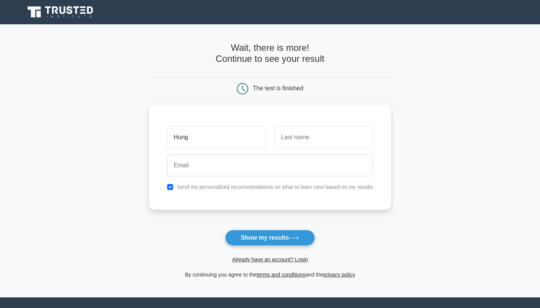
type input "Hung"
click at [337, 136] on input "text" at bounding box center [324, 137] width 98 height 22
type input "[PERSON_NAME]"
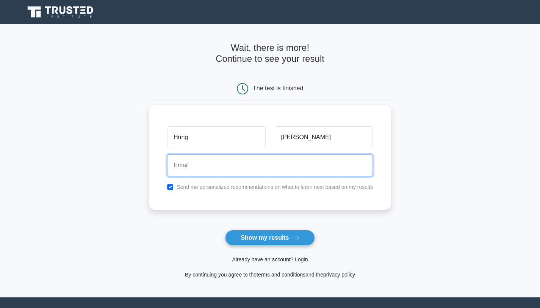
click at [274, 160] on input "email" at bounding box center [270, 165] width 206 height 22
type input "[EMAIL_ADDRESS][DOMAIN_NAME]"
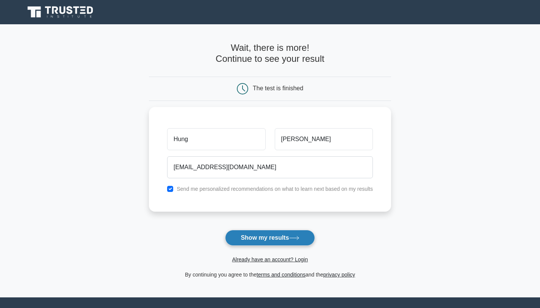
click at [283, 239] on button "Show my results" at bounding box center [269, 238] width 89 height 16
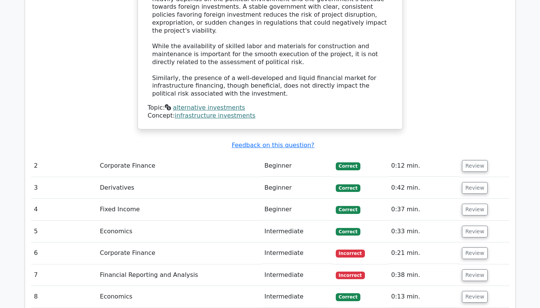
scroll to position [903, 0]
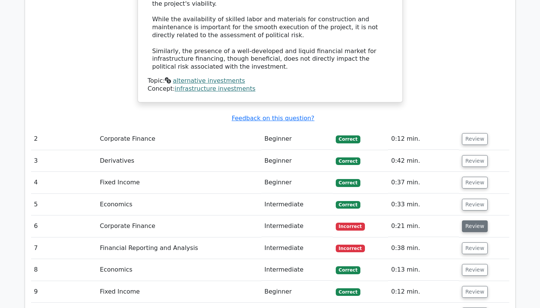
click at [468, 220] on button "Review" at bounding box center [475, 226] width 26 height 12
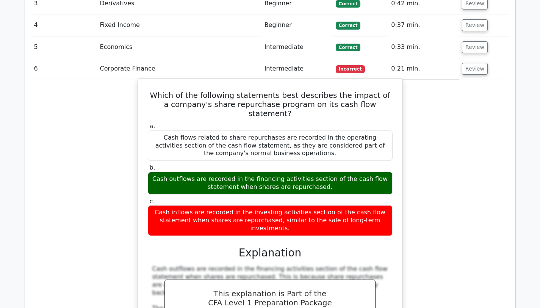
scroll to position [1059, 0]
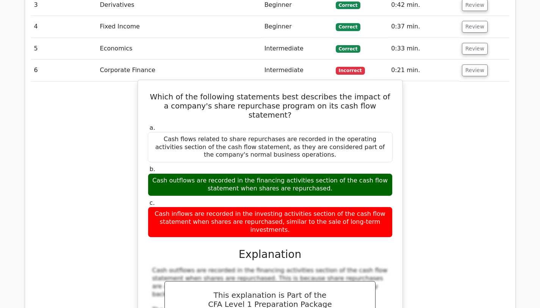
drag, startPoint x: 157, startPoint y: 122, endPoint x: 329, endPoint y: 127, distance: 171.8
click at [329, 173] on div "Cash outflows are recorded in the financing activities section of the cash flow…" at bounding box center [270, 184] width 245 height 23
drag, startPoint x: 153, startPoint y: 115, endPoint x: 388, endPoint y: 124, distance: 235.2
click at [329, 173] on div "Cash outflows are recorded in the financing activities section of the cash flow…" at bounding box center [270, 184] width 245 height 23
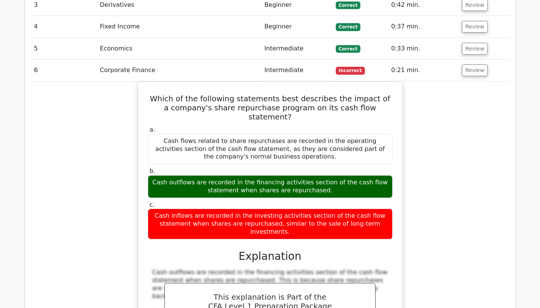
click at [424, 122] on div "Which of the following statements best describes the impact of a company's shar…" at bounding box center [270, 238] width 478 height 314
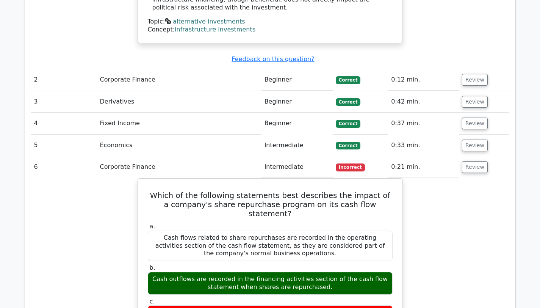
scroll to position [955, 0]
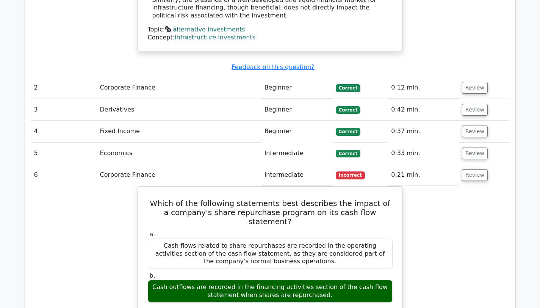
click at [76, 164] on td "6" at bounding box center [64, 175] width 66 height 22
click at [119, 164] on td "Corporate Finance" at bounding box center [179, 175] width 164 height 22
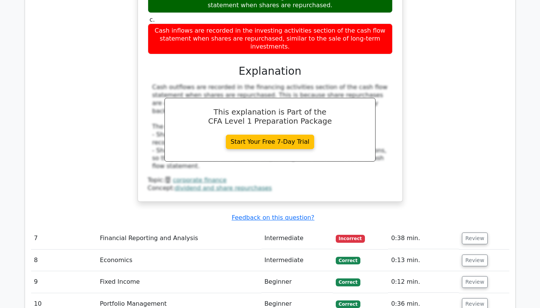
scroll to position [1247, 0]
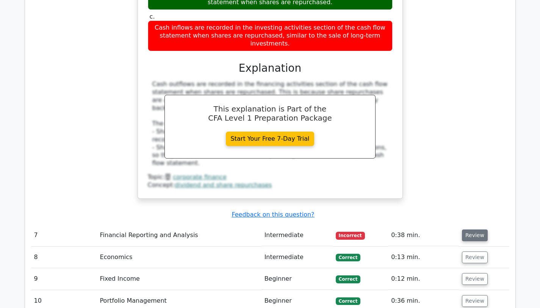
click at [467, 229] on button "Review" at bounding box center [475, 235] width 26 height 12
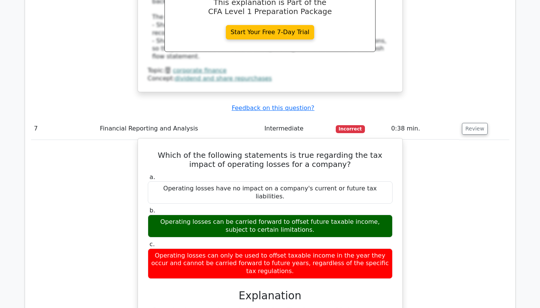
scroll to position [1354, 0]
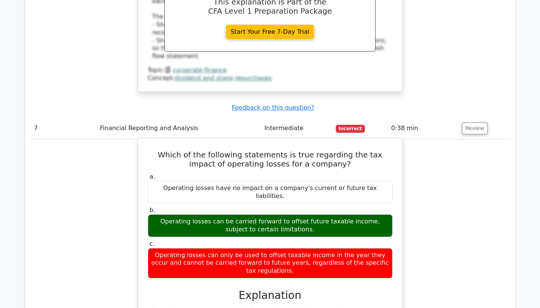
drag, startPoint x: 152, startPoint y: 152, endPoint x: 328, endPoint y: 161, distance: 176.1
click at [328, 214] on div "Operating losses can be carried forward to offset future taxable income, subjec…" at bounding box center [270, 225] width 245 height 23
click at [396, 206] on div "b. Operating losses can be carried forward to offset future taxable income, sub…" at bounding box center [270, 221] width 254 height 30
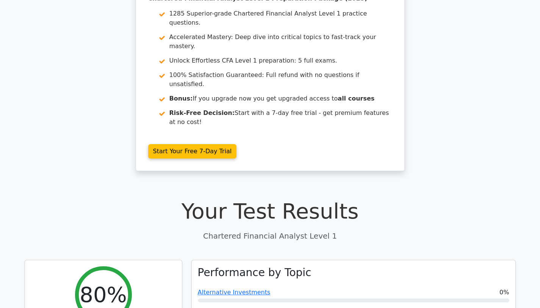
scroll to position [0, 0]
